Goal: Task Accomplishment & Management: Use online tool/utility

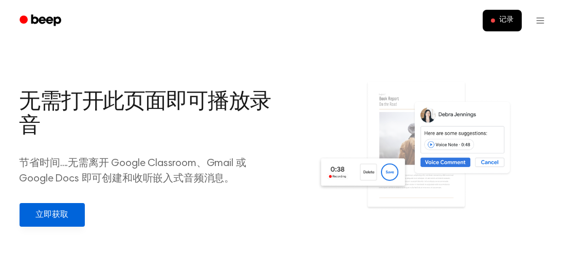
scroll to position [387, 0]
click at [69, 206] on link "立即获取" at bounding box center [52, 216] width 65 height 24
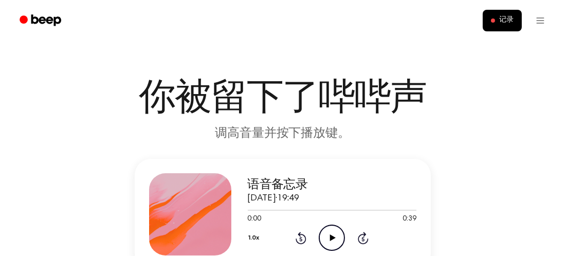
scroll to position [42, 0]
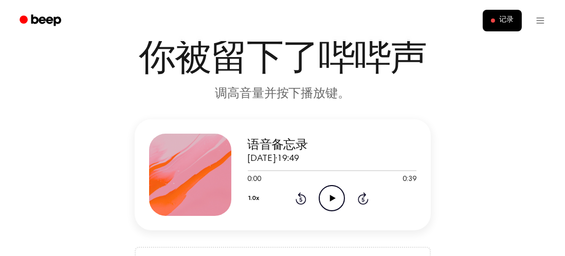
click at [341, 196] on icon "Play Audio" at bounding box center [332, 198] width 26 height 26
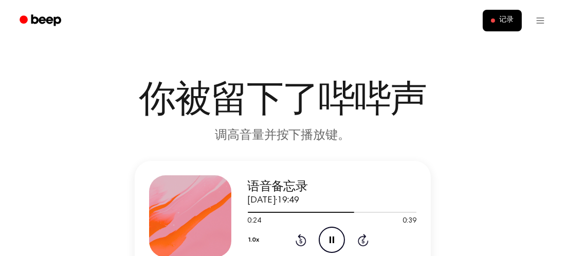
click at [332, 240] on icon "Pause Audio" at bounding box center [332, 240] width 26 height 26
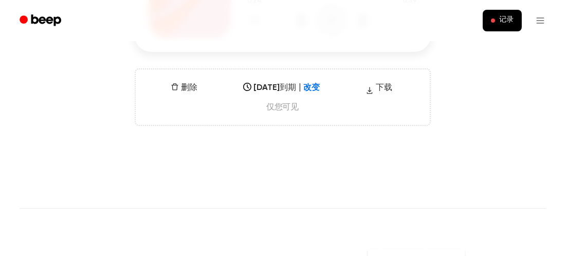
scroll to position [220, 0]
drag, startPoint x: 322, startPoint y: 100, endPoint x: 223, endPoint y: 101, distance: 99.3
click at [223, 101] on div "删除 [DATE]到期 | 改变 选择... 下载 仅您可见" at bounding box center [283, 98] width 296 height 58
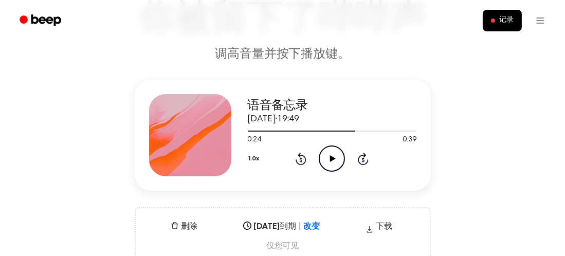
scroll to position [98, 0]
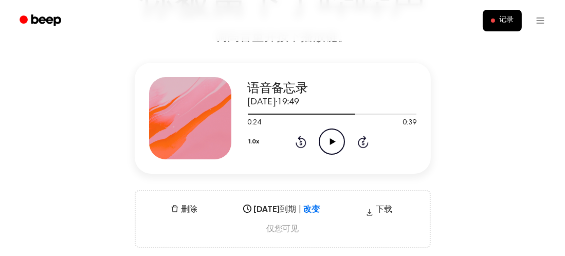
drag, startPoint x: 341, startPoint y: 206, endPoint x: 226, endPoint y: 204, distance: 114.7
click at [226, 204] on div "删除 [DATE]到期 | 改变 选择... 下载 仅您可见" at bounding box center [283, 219] width 296 height 58
click at [450, 218] on div "语音备忘录 [DATE]·19:49 0:24 0:39 您的浏览器不支持 [object Object] 元素。 1.0x Rewind 5 seconds…" at bounding box center [282, 155] width 541 height 185
click at [390, 208] on font "下载" at bounding box center [384, 210] width 16 height 8
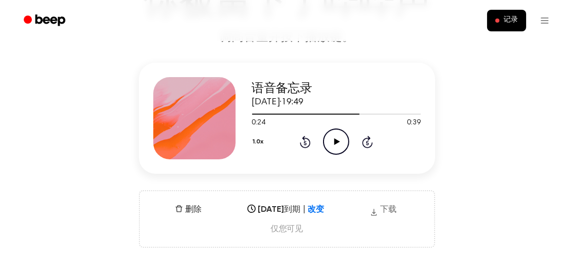
scroll to position [0, 0]
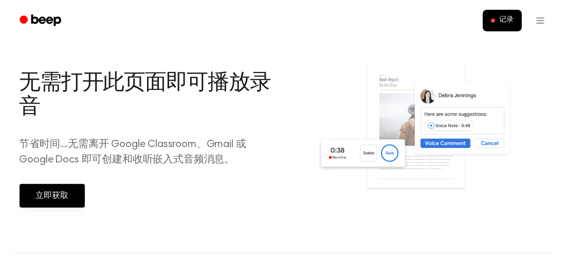
scroll to position [408, 0]
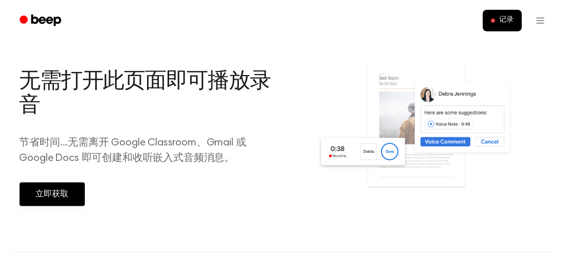
click at [122, 241] on section "无需打开此页面即可播放录音 节省时间....无需离开 Google Classroom、Gmail 或 Google Docs 即可创建和收听嵌入式音频消息。…" at bounding box center [283, 135] width 527 height 231
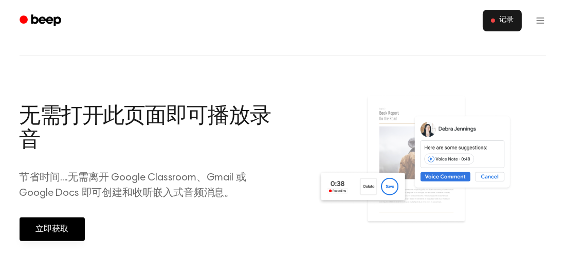
scroll to position [374, 0]
click at [498, 26] on button "记录" at bounding box center [502, 21] width 39 height 22
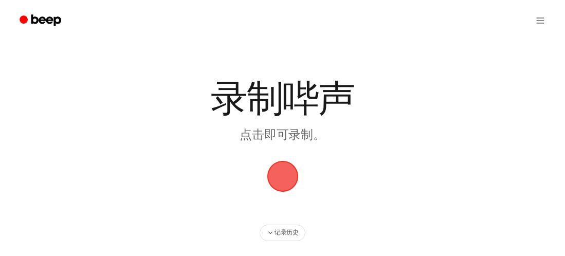
click at [282, 183] on span "button" at bounding box center [282, 176] width 31 height 31
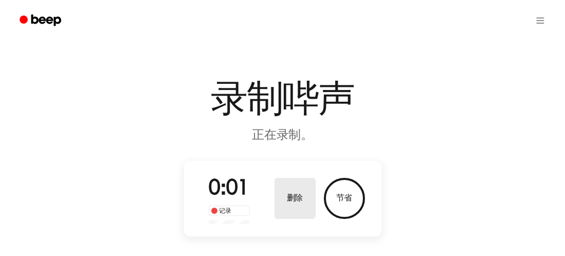
click at [300, 190] on button "删除" at bounding box center [295, 198] width 41 height 41
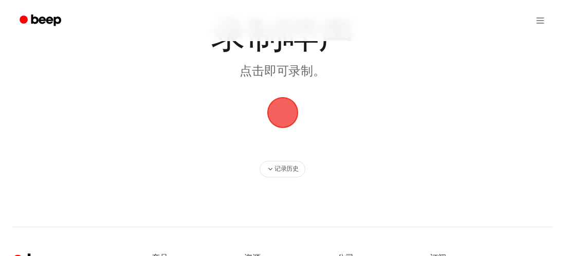
scroll to position [56, 0]
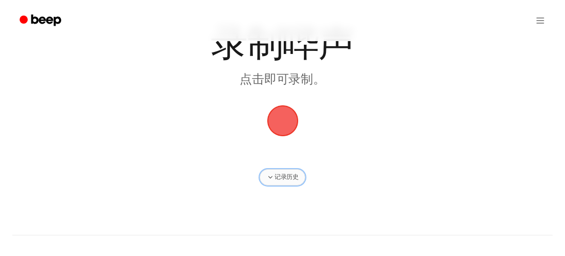
click at [287, 176] on font "记录历史" at bounding box center [287, 177] width 24 height 6
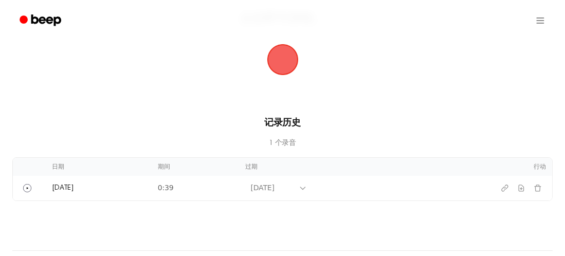
scroll to position [121, 0]
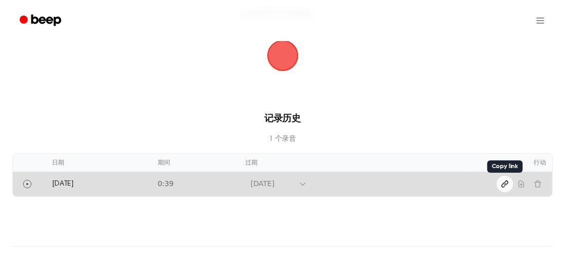
click at [504, 185] on icon "复制链接" at bounding box center [505, 184] width 8 height 8
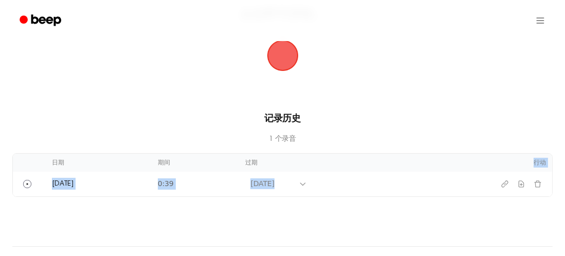
drag, startPoint x: 300, startPoint y: 184, endPoint x: 313, endPoint y: 168, distance: 20.9
click at [313, 168] on table "日期 期间 过期 行动 今天 0:39 2026年9月21日" at bounding box center [283, 175] width 540 height 43
click at [229, 208] on div "录制哔声 点击即可录制。 记录历史 1 个 录音 日期 期间 过期 行动 今天 0:39 2026年9月21日 ⚠️ 我们的服务器出现了问题。我们正在调查并修…" at bounding box center [282, 165] width 565 height 573
drag, startPoint x: 182, startPoint y: 184, endPoint x: 373, endPoint y: 141, distance: 196.0
click at [373, 141] on div "记录历史 1 个 录音 日期 期间 过期 行动 今天 0:39 2026年9月21日" at bounding box center [282, 154] width 541 height 85
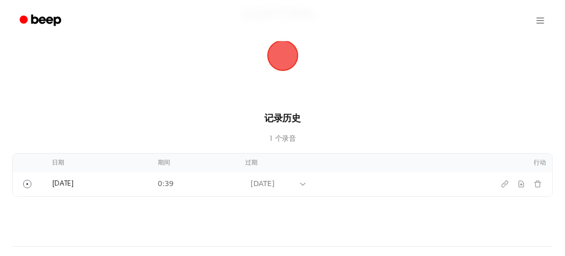
click at [470, 201] on div "录制哔声 点击即可录制。 记录历史 1 个 录音 日期 期间 过期 行动 今天 0:39 2026年9月21日 ⚠️ 我们的服务器出现了问题。我们正在调查并修…" at bounding box center [282, 165] width 565 height 573
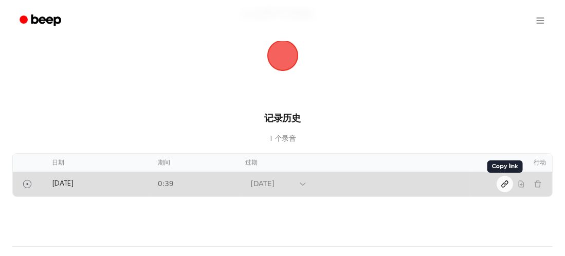
click at [504, 184] on icon "复制链接" at bounding box center [505, 184] width 6 height 6
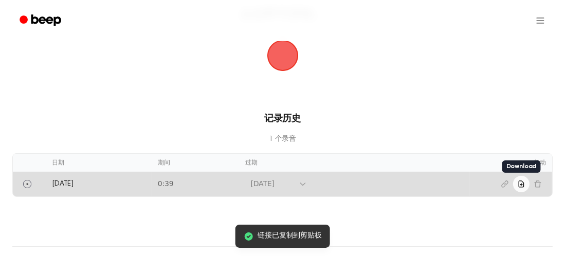
drag, startPoint x: 504, startPoint y: 184, endPoint x: 525, endPoint y: 180, distance: 21.0
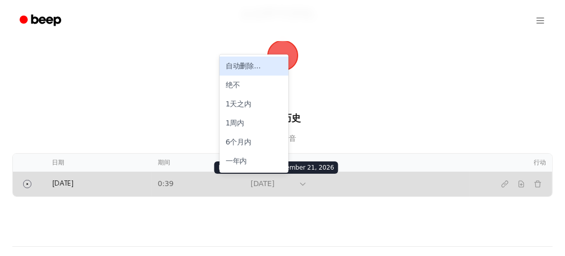
click at [271, 180] on font "2026年9月21日" at bounding box center [263, 184] width 24 height 8
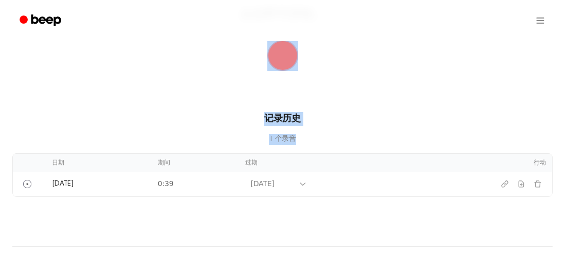
drag, startPoint x: 375, startPoint y: 99, endPoint x: 453, endPoint y: 222, distance: 145.3
click at [453, 222] on div "录制哔声 点击即可录制。 记录历史 1 个 录音 日期 期间 过期 行动 今天 0:39 2026年9月21日 ⚠️ 我们的服务器出现了问题。我们正在调查并修…" at bounding box center [282, 165] width 565 height 573
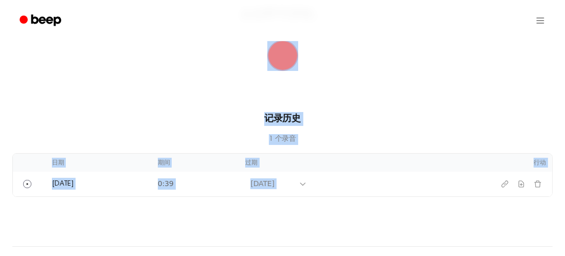
click at [453, 222] on div "录制哔声 点击即可录制。 记录历史 1 个 录音 日期 期间 过期 行动 今天 0:39 2026年9月21日 ⚠️ 我们的服务器出现了问题。我们正在调查并修…" at bounding box center [282, 165] width 565 height 573
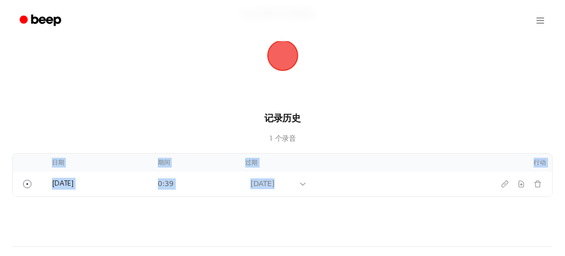
drag, startPoint x: 467, startPoint y: 187, endPoint x: 521, endPoint y: 197, distance: 55.4
click at [521, 197] on div "录制哔声 点击即可录制。 记录历史 1 个 录音 日期 期间 过期 行动 今天 0:39 2026年9月21日 ⚠️ 我们的服务器出现了问题。我们正在调查并修…" at bounding box center [282, 165] width 565 height 573
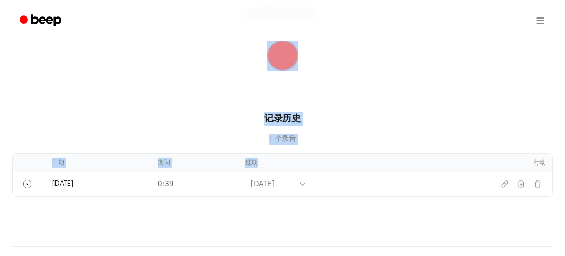
drag, startPoint x: 494, startPoint y: 65, endPoint x: 518, endPoint y: 167, distance: 104.6
click at [518, 167] on main "录制哔声 点击即可录制。 记录历史 1 个 录音 日期 期间 过期 行动 今天 0:39 2026年9月21日" at bounding box center [282, 38] width 565 height 318
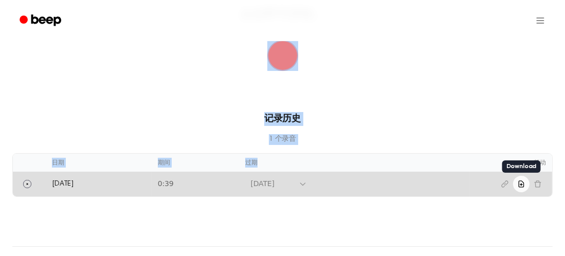
click at [523, 183] on icon "下载录音" at bounding box center [522, 184] width 8 height 8
